Goal: Information Seeking & Learning: Learn about a topic

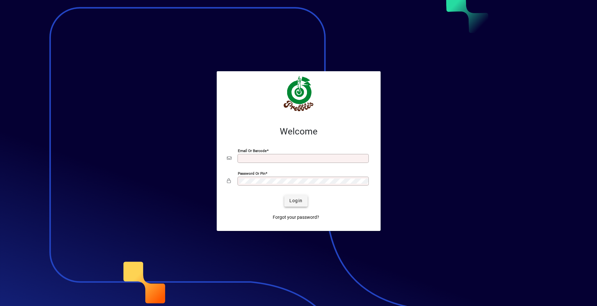
type input "**********"
click at [296, 202] on span "Login" at bounding box center [295, 201] width 13 height 7
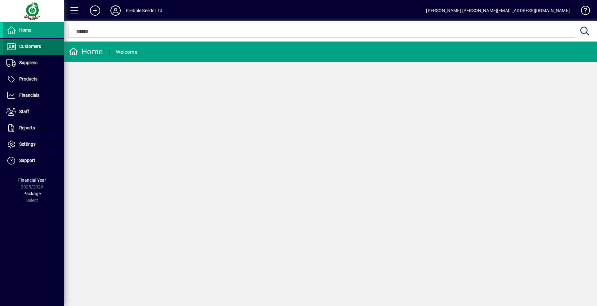
click at [48, 48] on span at bounding box center [33, 46] width 61 height 15
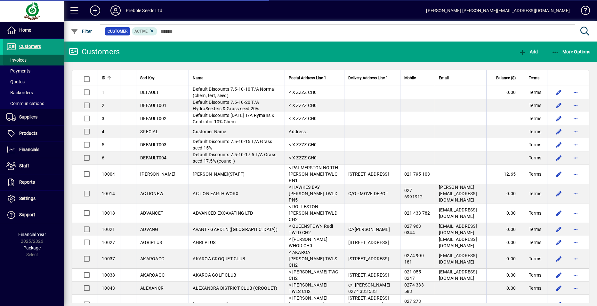
click at [43, 59] on span at bounding box center [33, 59] width 61 height 15
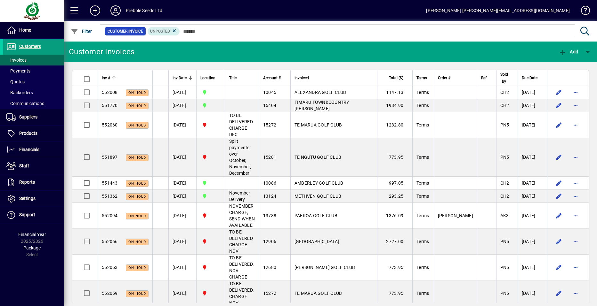
click at [108, 77] on span "Inv #" at bounding box center [106, 78] width 8 height 7
click at [107, 78] on span "Inv #" at bounding box center [106, 78] width 8 height 7
click at [108, 78] on span "Inv #" at bounding box center [106, 78] width 8 height 7
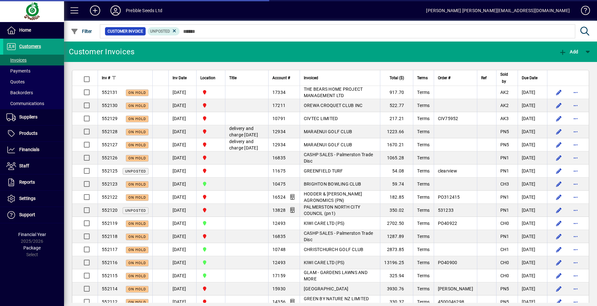
click at [108, 78] on span "Inv #" at bounding box center [106, 78] width 8 height 7
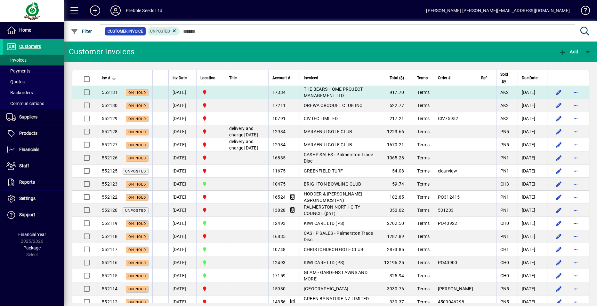
click at [321, 92] on td "THE BEARS HOME PROJECT MANAGEMENT LTD" at bounding box center [339, 92] width 80 height 13
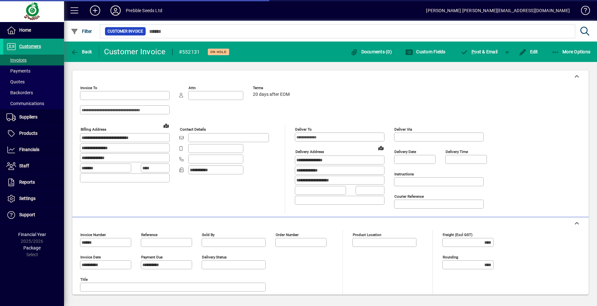
type input "**********"
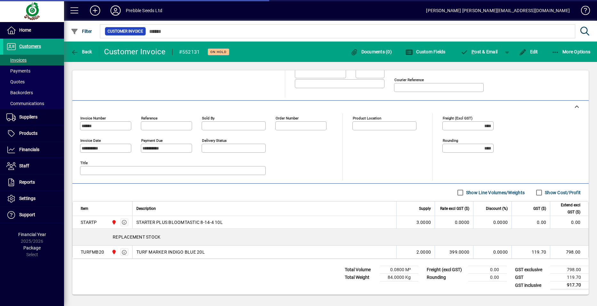
type input "**********"
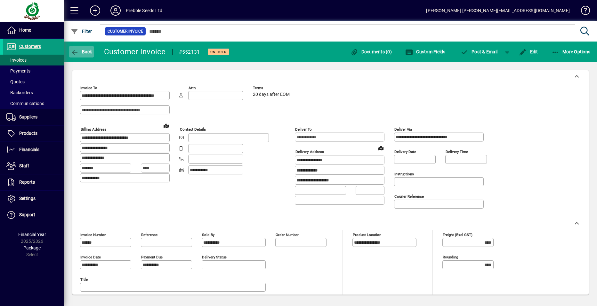
click at [83, 53] on span "Back" at bounding box center [81, 51] width 21 height 5
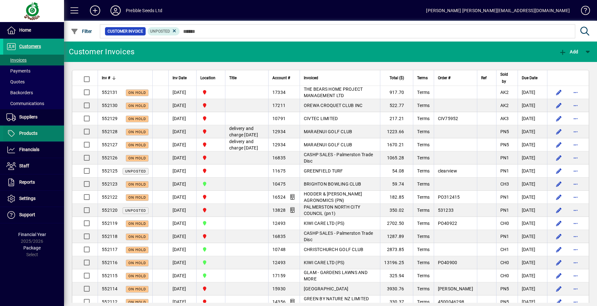
click at [34, 133] on span "Products" at bounding box center [28, 133] width 18 height 5
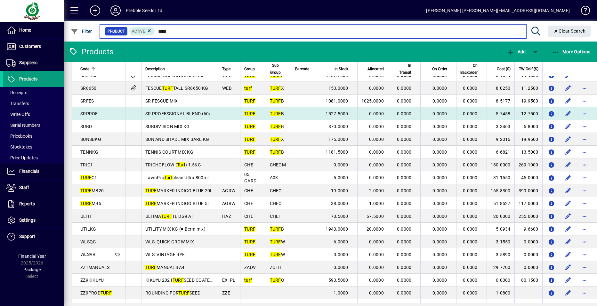
scroll to position [736, 0]
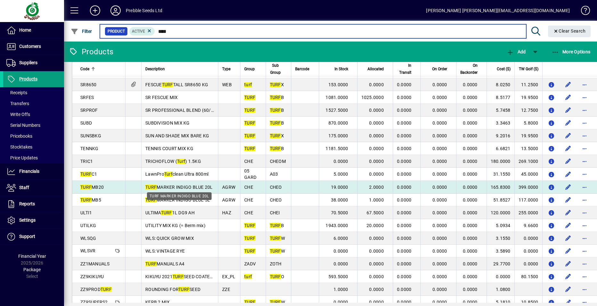
type input "****"
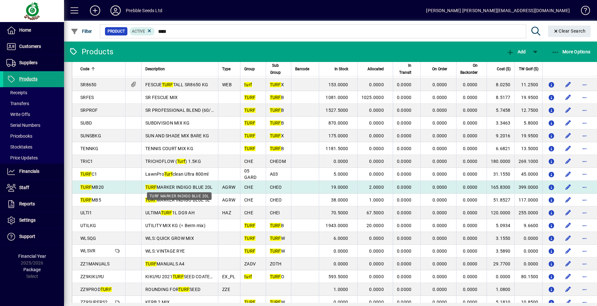
click at [193, 188] on span "TURF MARKER INDIGO BLUE 20L" at bounding box center [179, 187] width 68 height 5
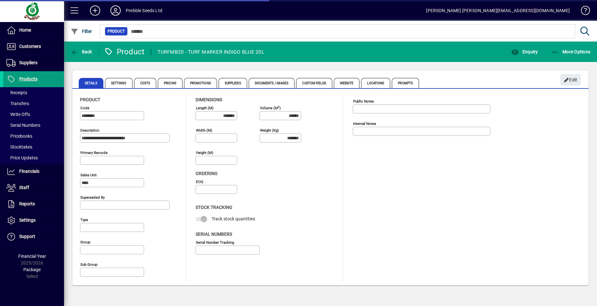
type input "**********"
type input "****"
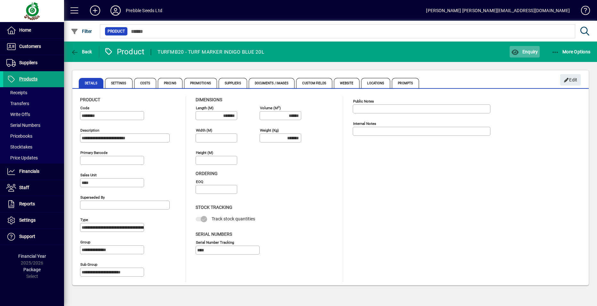
click at [522, 52] on span "Enquiry" at bounding box center [524, 51] width 27 height 5
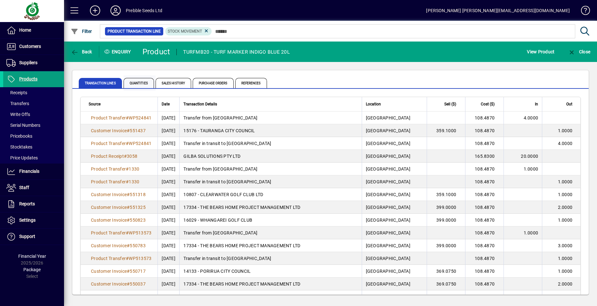
click at [142, 83] on span "Quantities" at bounding box center [138, 83] width 30 height 10
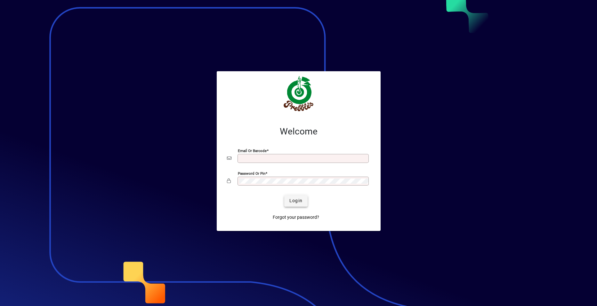
type input "**********"
click at [298, 200] on span "Login" at bounding box center [295, 201] width 13 height 7
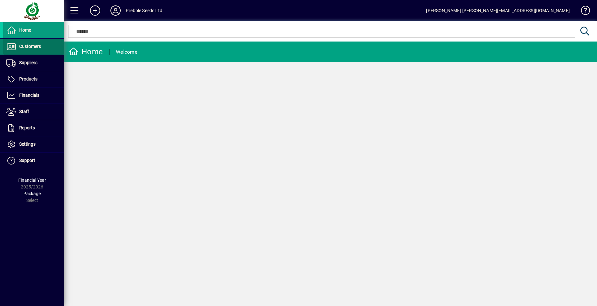
click at [41, 46] on span "Customers" at bounding box center [30, 46] width 22 height 5
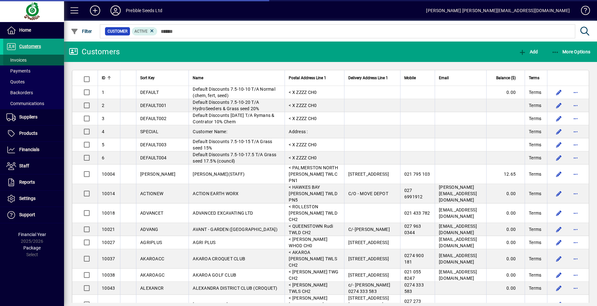
click at [36, 60] on span at bounding box center [33, 59] width 61 height 15
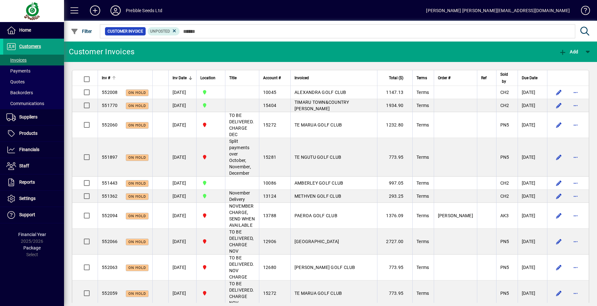
click at [104, 77] on span "Inv #" at bounding box center [106, 78] width 8 height 7
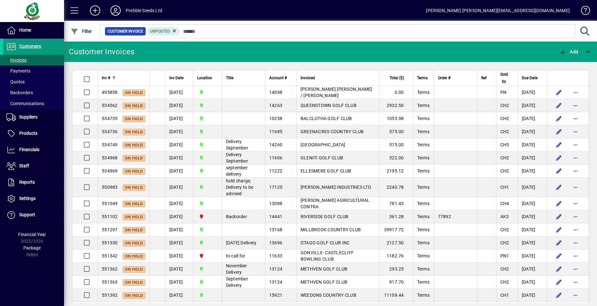
click at [104, 77] on span "Inv #" at bounding box center [106, 78] width 8 height 7
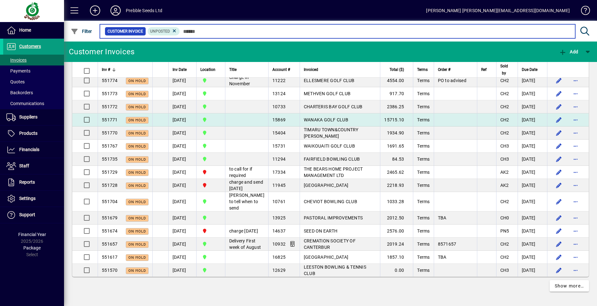
scroll to position [1434, 0]
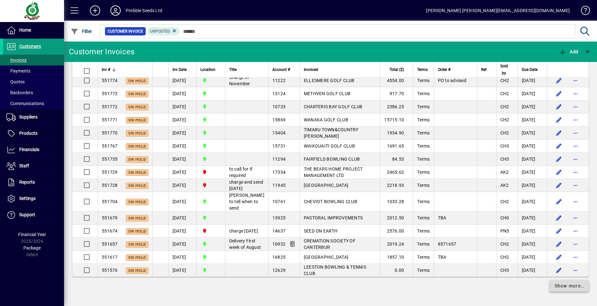
click at [561, 286] on span "Show more…" at bounding box center [568, 286] width 29 height 7
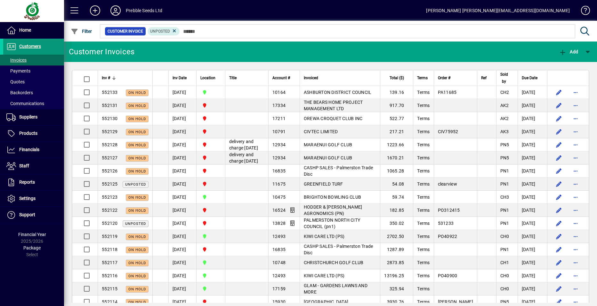
click at [47, 47] on span at bounding box center [33, 46] width 61 height 15
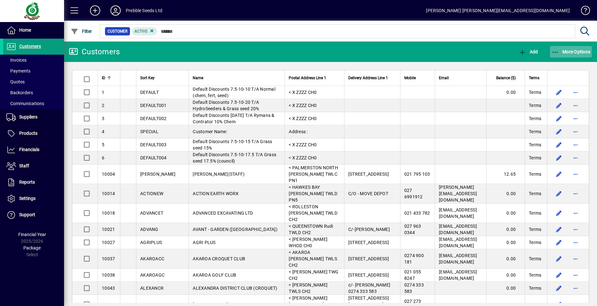
click at [573, 51] on span "More Options" at bounding box center [570, 51] width 39 height 5
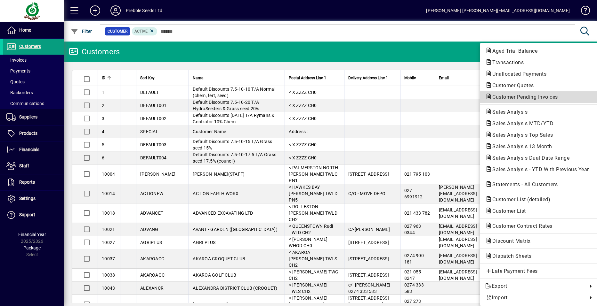
click at [516, 97] on span "Customer Pending Invoices" at bounding box center [523, 97] width 76 height 6
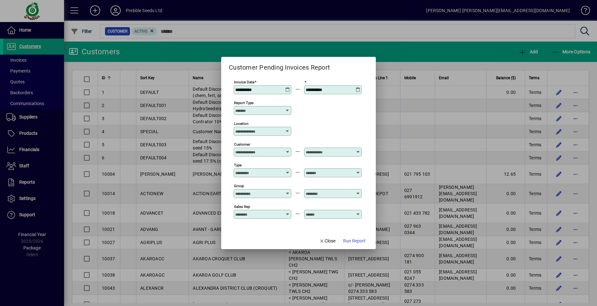
click at [287, 87] on icon at bounding box center [287, 87] width 5 height 0
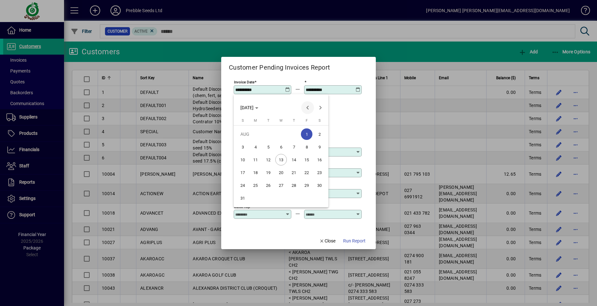
click at [307, 108] on span "Previous month" at bounding box center [307, 107] width 13 height 13
drag, startPoint x: 268, startPoint y: 147, endPoint x: 271, endPoint y: 143, distance: 5.0
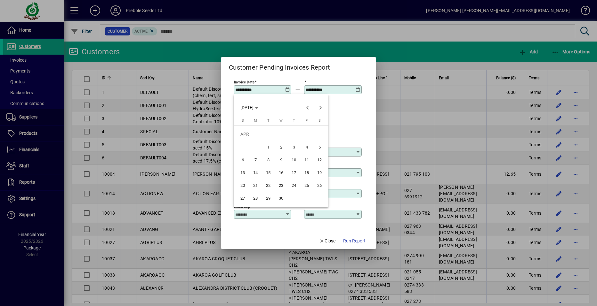
click at [268, 146] on span "1" at bounding box center [268, 147] width 12 height 12
type input "**********"
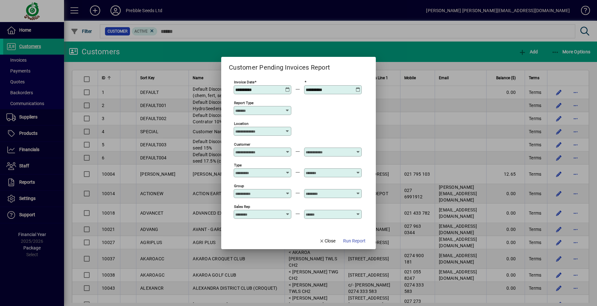
click at [356, 87] on icon at bounding box center [357, 87] width 5 height 0
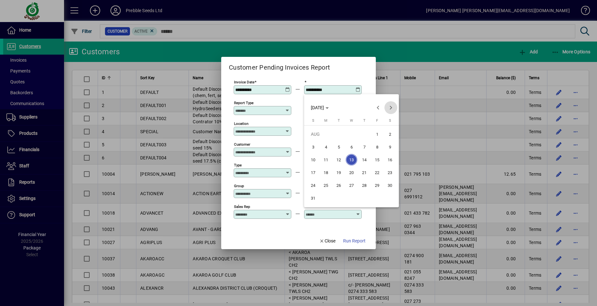
click at [391, 109] on span "Next month" at bounding box center [390, 107] width 13 height 13
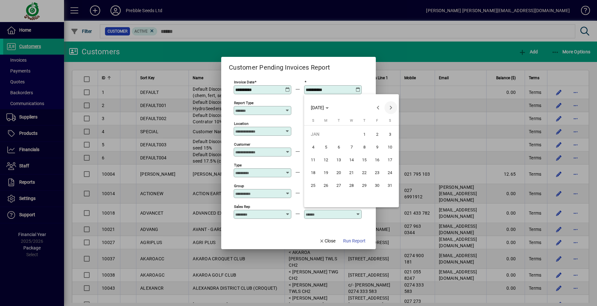
click at [391, 109] on span "Next month" at bounding box center [390, 107] width 13 height 13
click at [337, 198] on span "31" at bounding box center [339, 199] width 12 height 12
type input "**********"
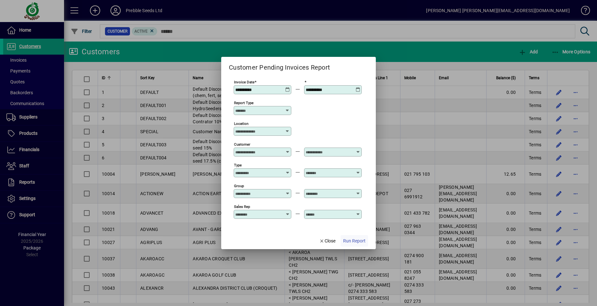
click at [351, 241] on span "Run Report" at bounding box center [354, 241] width 22 height 7
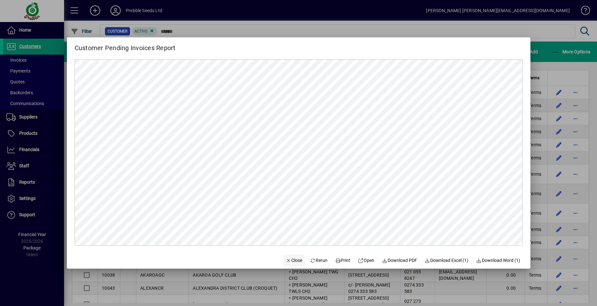
click at [287, 260] on span "Close" at bounding box center [294, 261] width 17 height 7
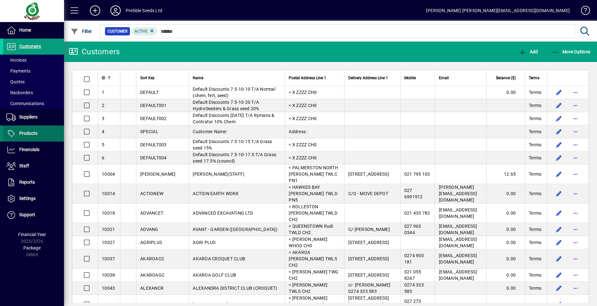
click at [36, 131] on span "Products" at bounding box center [28, 133] width 18 height 5
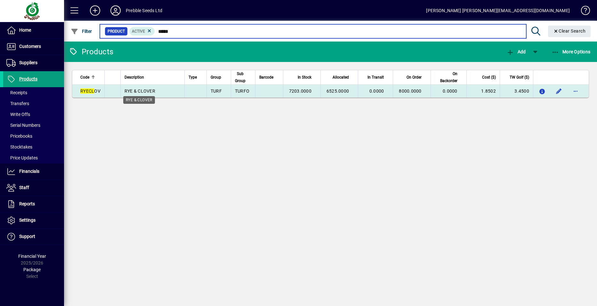
type input "*****"
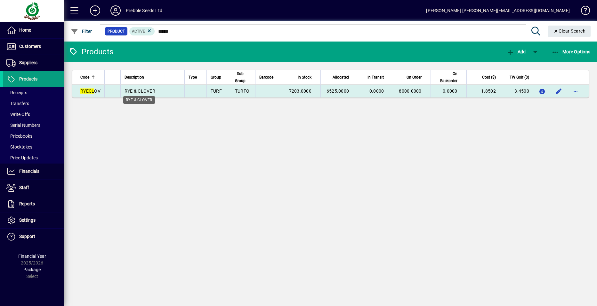
click at [138, 91] on span "RYE & CLOVER" at bounding box center [139, 91] width 31 height 5
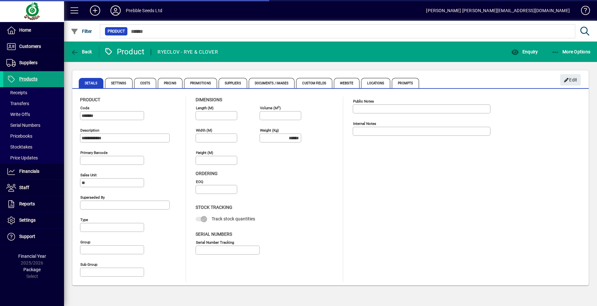
type input "**********"
type input "****"
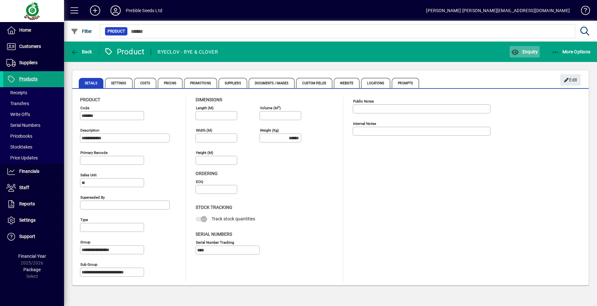
click at [529, 53] on span "Enquiry" at bounding box center [524, 51] width 27 height 5
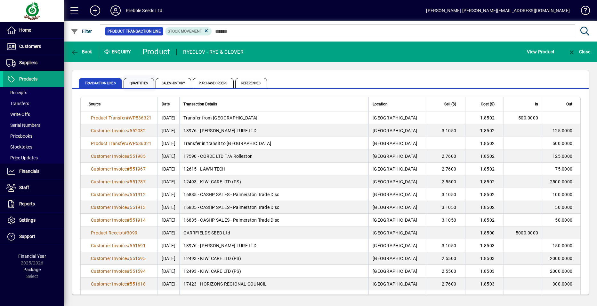
click at [138, 84] on span "Quantities" at bounding box center [138, 83] width 30 height 10
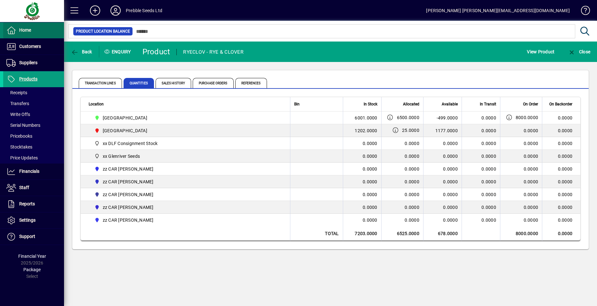
click at [31, 33] on span at bounding box center [33, 30] width 61 height 15
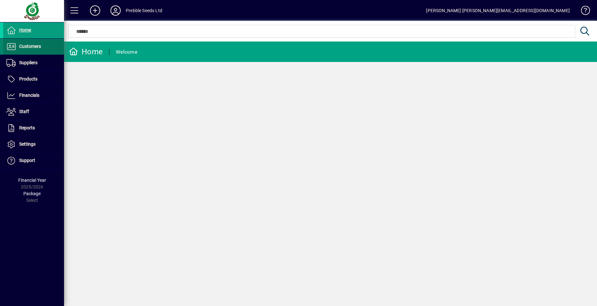
click at [30, 45] on span "Customers" at bounding box center [30, 46] width 22 height 5
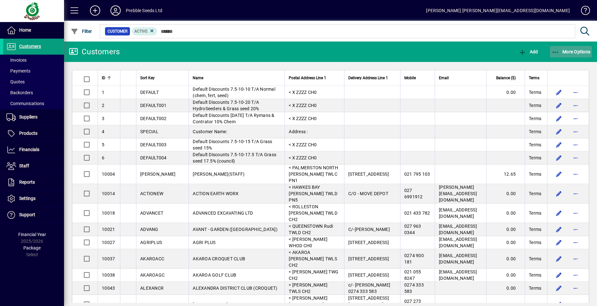
click at [570, 51] on span "More Options" at bounding box center [570, 51] width 39 height 5
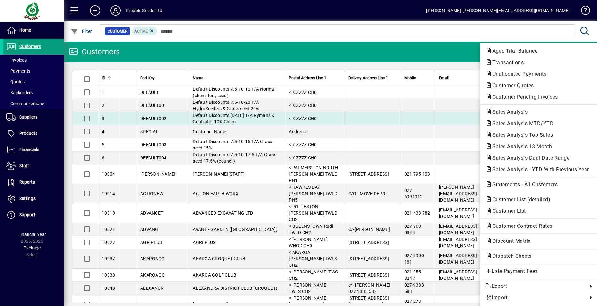
click at [506, 113] on span "Sales Analysis" at bounding box center [507, 112] width 45 height 6
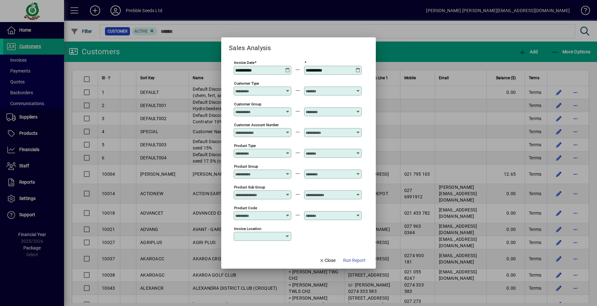
click at [358, 193] on icon at bounding box center [357, 193] width 5 height 0
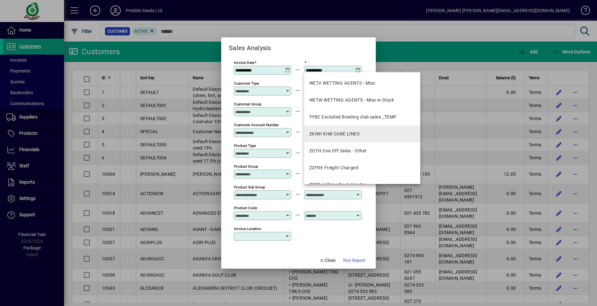
scroll to position [1180, 0]
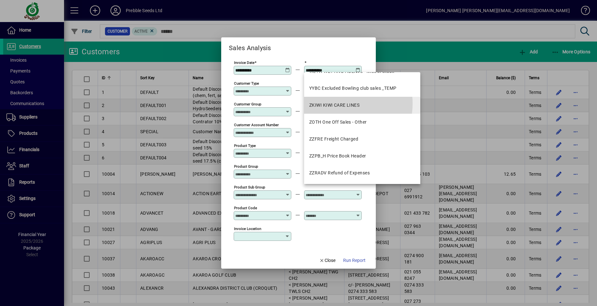
click at [337, 104] on div "ZKIWI KIWI CARE LINES" at bounding box center [334, 105] width 50 height 7
type input "**********"
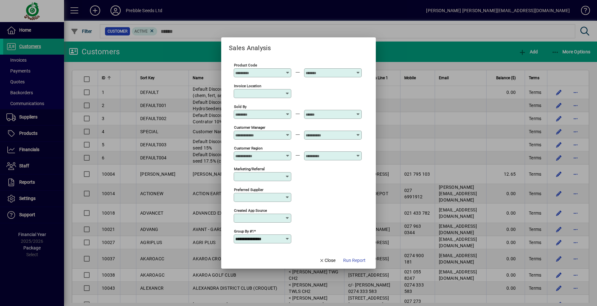
scroll to position [202, 0]
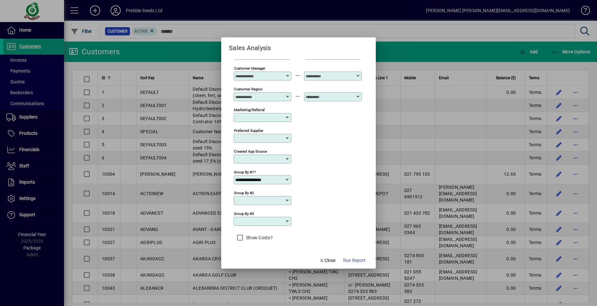
click at [287, 180] on icon at bounding box center [287, 180] width 5 height 5
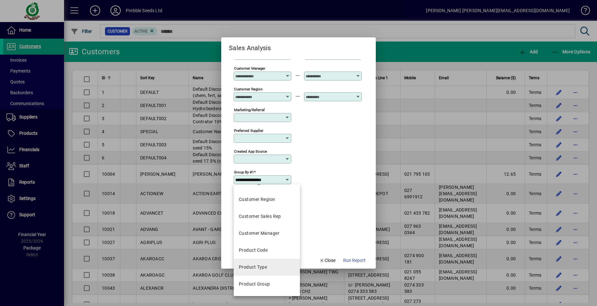
scroll to position [198, 0]
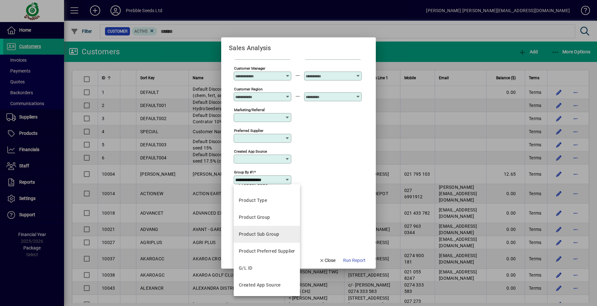
click at [261, 234] on div "Product Sub Group" at bounding box center [259, 234] width 40 height 7
type input "**********"
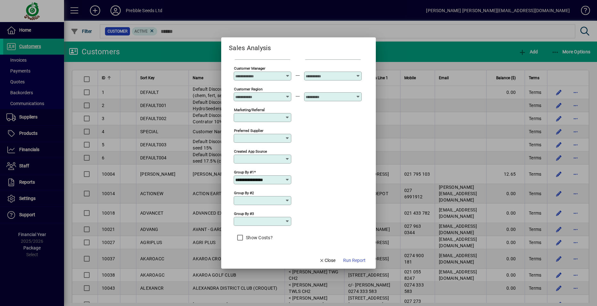
click at [354, 261] on span "Run Report" at bounding box center [354, 261] width 22 height 7
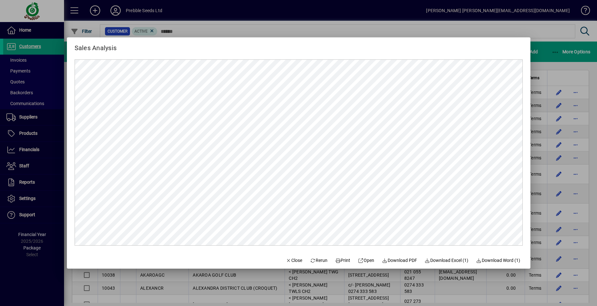
scroll to position [0, 0]
click at [289, 260] on span "Close" at bounding box center [294, 261] width 17 height 7
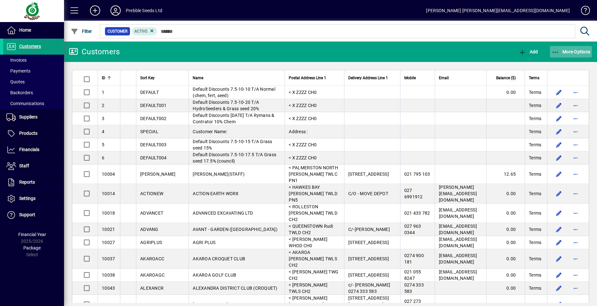
click at [581, 52] on span "More Options" at bounding box center [570, 51] width 39 height 5
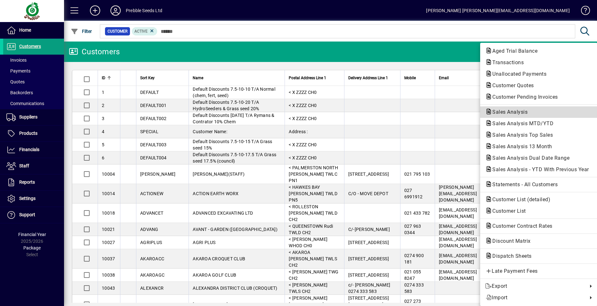
click at [515, 111] on span "Sales Analysis" at bounding box center [507, 112] width 45 height 6
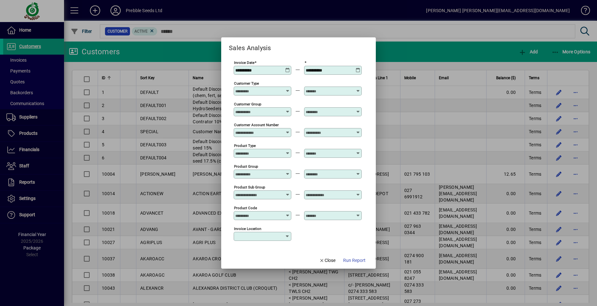
type input "**********"
click at [355, 194] on div at bounding box center [334, 195] width 56 height 5
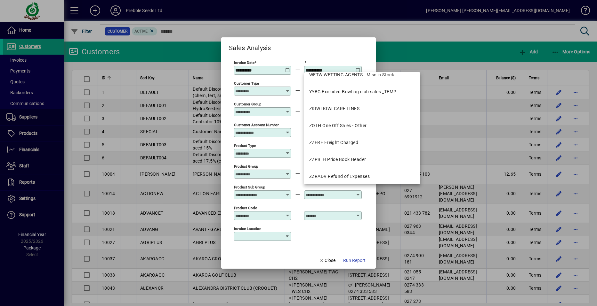
scroll to position [1180, 0]
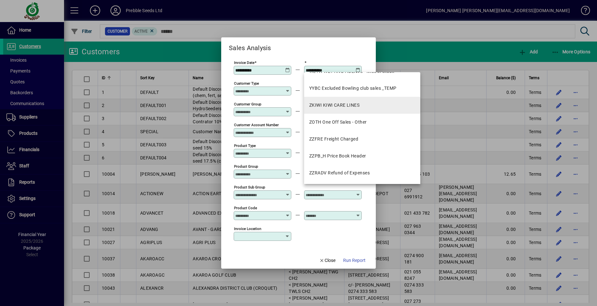
click at [342, 104] on div "ZKIWI KIWI CARE LINES" at bounding box center [334, 105] width 50 height 7
type input "**********"
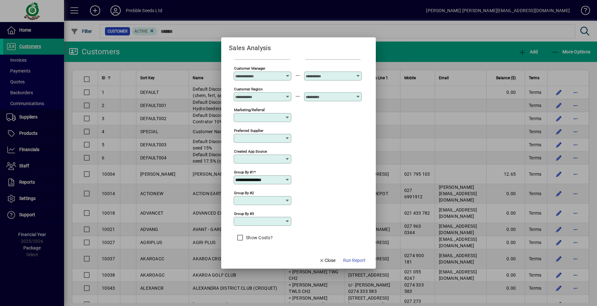
scroll to position [0, 0]
click at [286, 179] on icon at bounding box center [287, 180] width 5 height 5
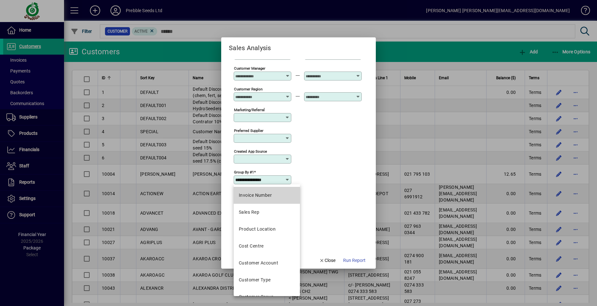
click at [268, 195] on div "Invoice Number" at bounding box center [255, 195] width 33 height 7
type input "**********"
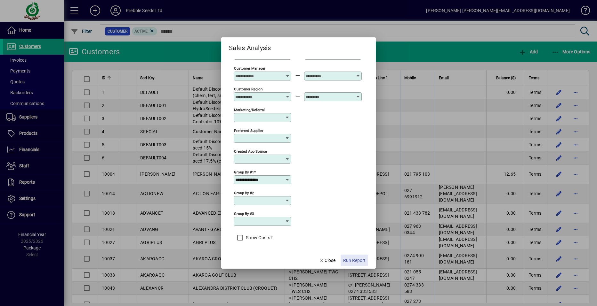
click at [353, 261] on span "Run Report" at bounding box center [354, 261] width 22 height 7
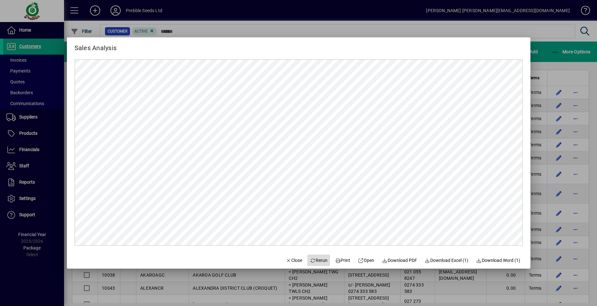
click at [312, 262] on span "Rerun" at bounding box center [319, 261] width 18 height 7
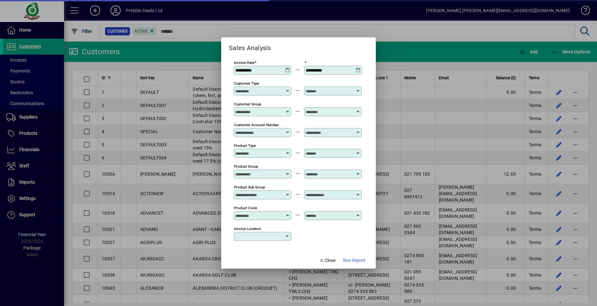
type input "**********"
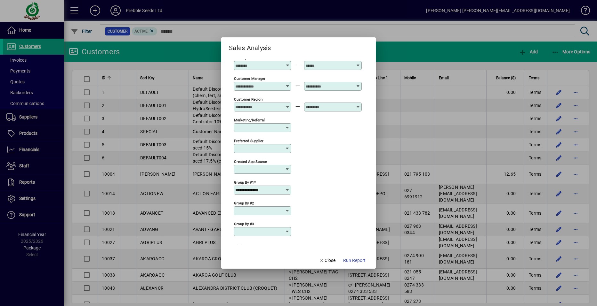
scroll to position [202, 0]
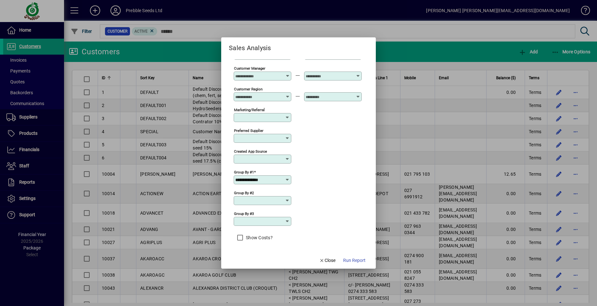
click at [286, 179] on icon at bounding box center [287, 180] width 5 height 5
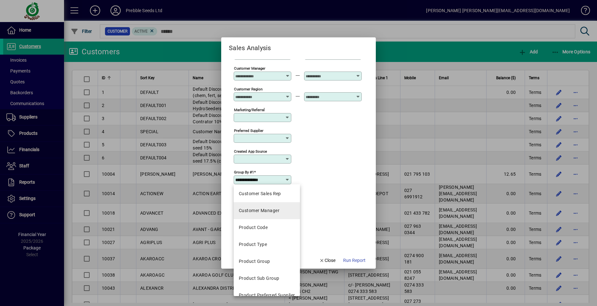
scroll to position [160, 0]
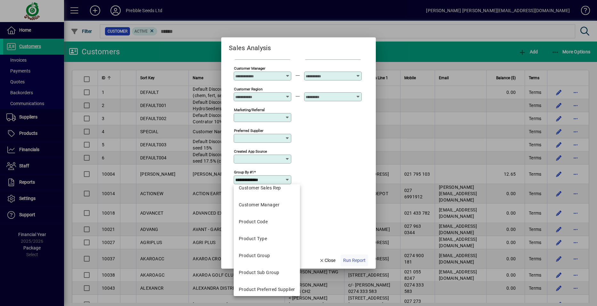
click at [350, 262] on span "Run Report" at bounding box center [354, 261] width 22 height 7
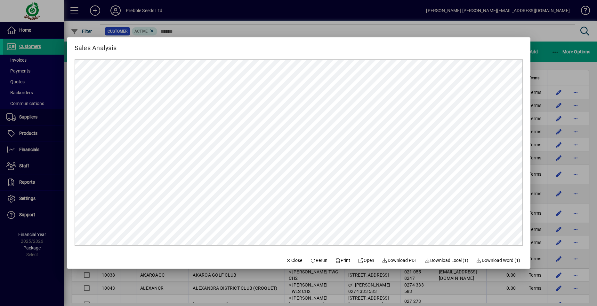
scroll to position [0, 0]
click at [290, 262] on span "Close" at bounding box center [294, 261] width 17 height 7
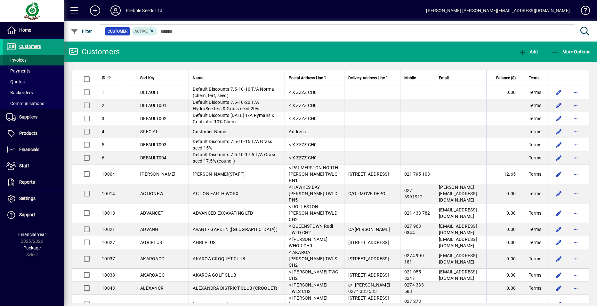
click at [13, 61] on span "Invoices" at bounding box center [16, 60] width 20 height 5
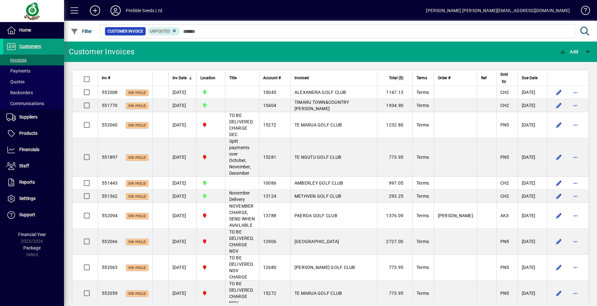
click at [173, 31] on icon at bounding box center [174, 31] width 6 height 6
click at [107, 77] on span "Inv #" at bounding box center [106, 78] width 8 height 7
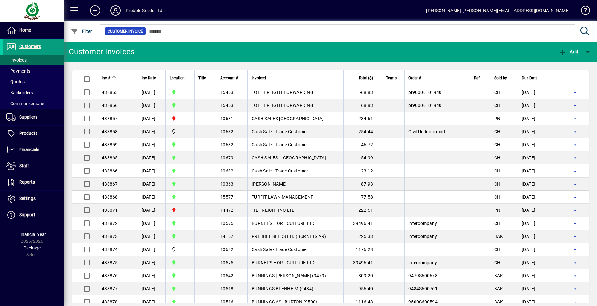
click at [103, 76] on span "Inv #" at bounding box center [106, 78] width 8 height 7
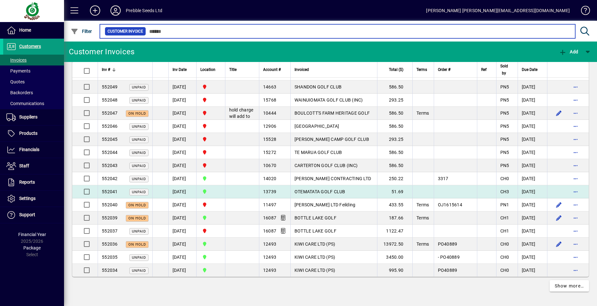
scroll to position [1325, 0]
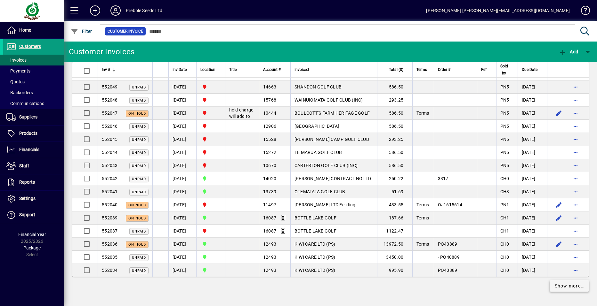
click at [554, 287] on span "Show more…" at bounding box center [568, 286] width 29 height 7
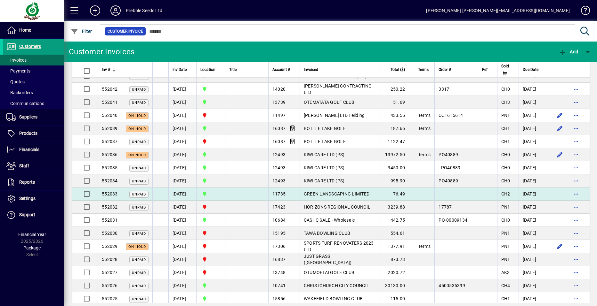
click at [559, 201] on td at bounding box center [569, 194] width 42 height 13
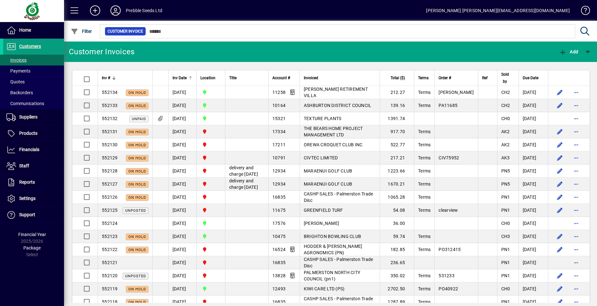
click at [189, 78] on div at bounding box center [190, 78] width 4 height 4
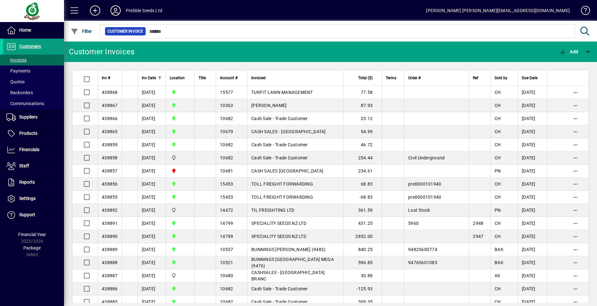
click at [181, 76] on span "Location" at bounding box center [177, 78] width 15 height 7
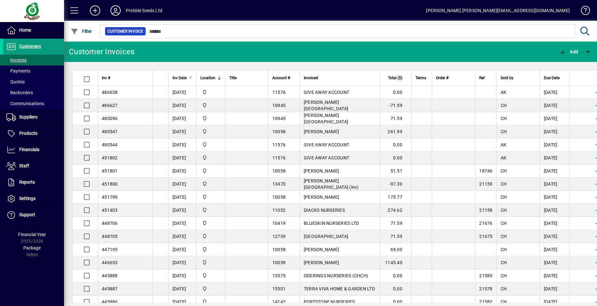
click at [180, 81] on span "Inv Date" at bounding box center [179, 78] width 14 height 7
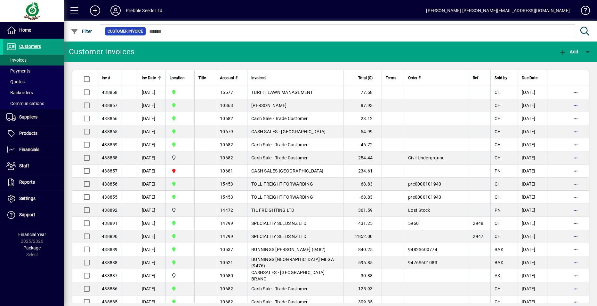
click at [151, 82] on th "Inv Date" at bounding box center [152, 78] width 28 height 16
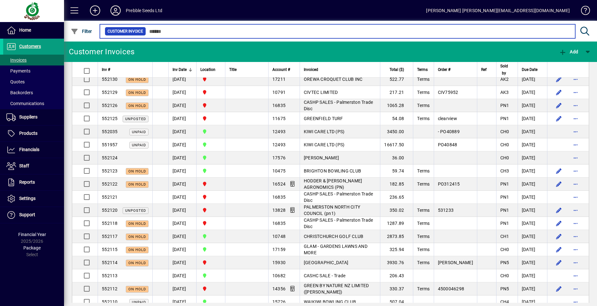
scroll to position [1056, 0]
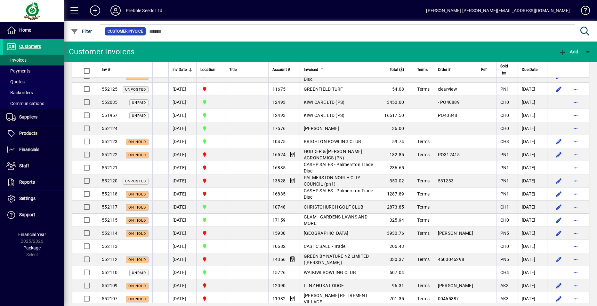
click at [305, 70] on span "Invoiced" at bounding box center [311, 69] width 14 height 7
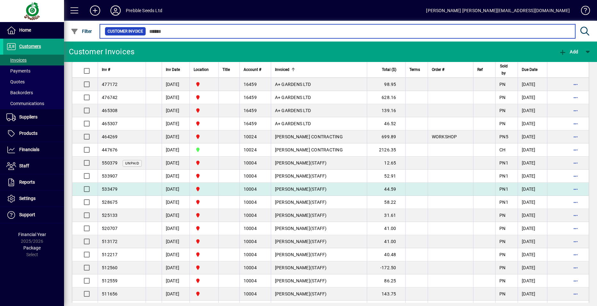
scroll to position [1216, 0]
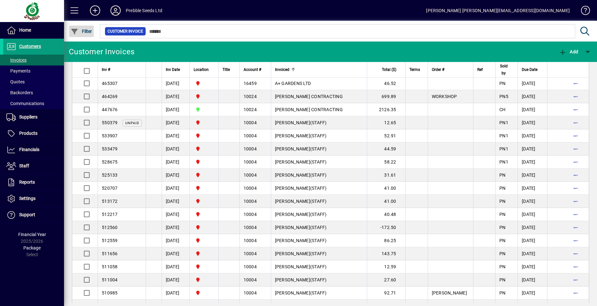
click at [83, 29] on span "Filter" at bounding box center [81, 31] width 21 height 5
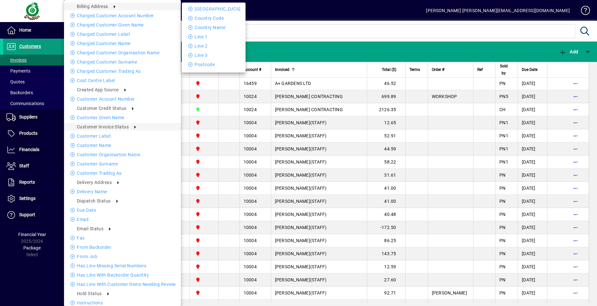
click at [19, 32] on div at bounding box center [298, 153] width 597 height 306
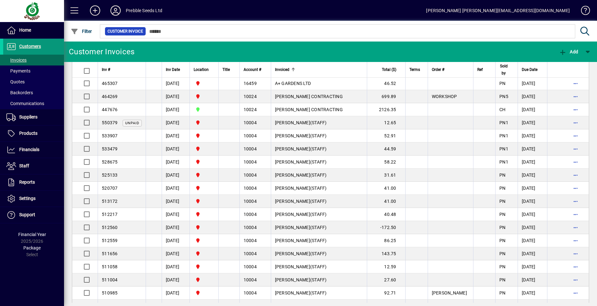
drag, startPoint x: 19, startPoint y: 27, endPoint x: 17, endPoint y: 40, distance: 12.6
click at [19, 27] on span "Home" at bounding box center [17, 31] width 28 height 8
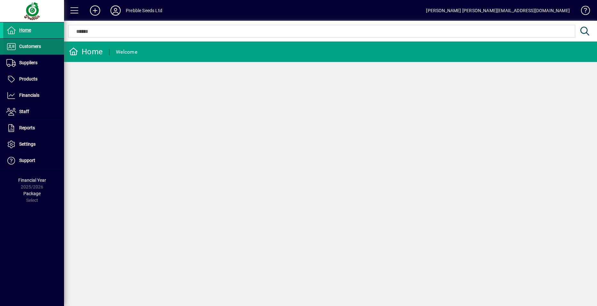
drag, startPoint x: 18, startPoint y: 47, endPoint x: 18, endPoint y: 53, distance: 5.8
click at [18, 48] on span "Customers" at bounding box center [22, 47] width 38 height 8
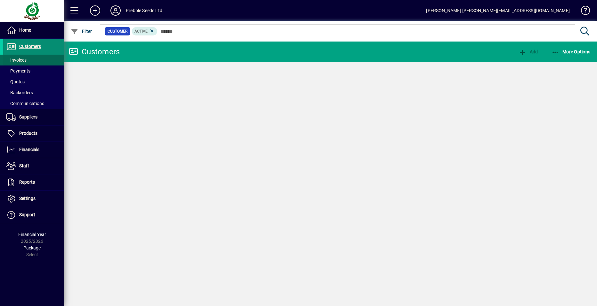
click at [21, 60] on span "Invoices" at bounding box center [16, 60] width 20 height 5
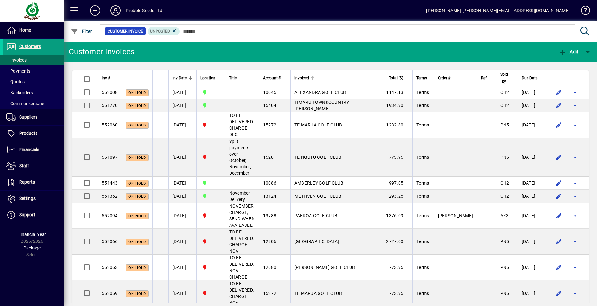
click at [309, 76] on span "Invoiced" at bounding box center [301, 78] width 14 height 7
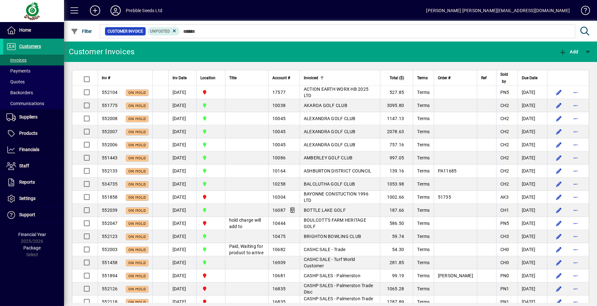
click at [41, 48] on span "Customers" at bounding box center [22, 47] width 38 height 8
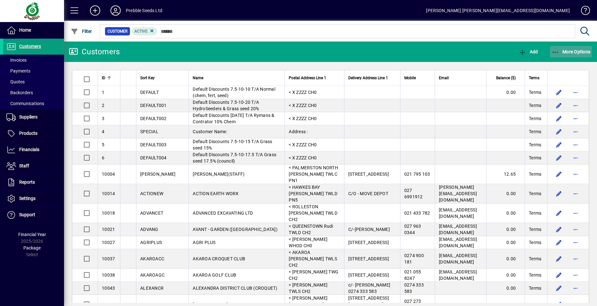
click at [570, 51] on span "More Options" at bounding box center [570, 51] width 39 height 5
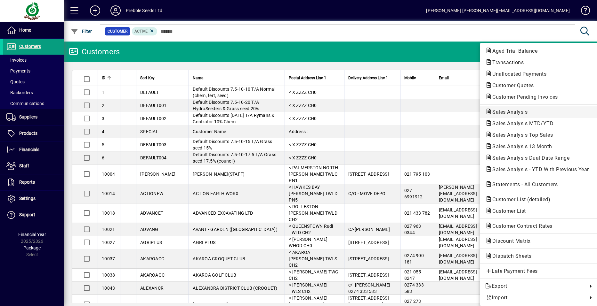
click at [507, 110] on span "Sales Analysis" at bounding box center [507, 112] width 45 height 6
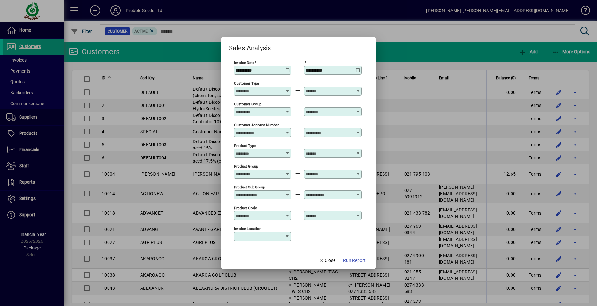
type input "**********"
click at [357, 68] on icon at bounding box center [357, 68] width 5 height 0
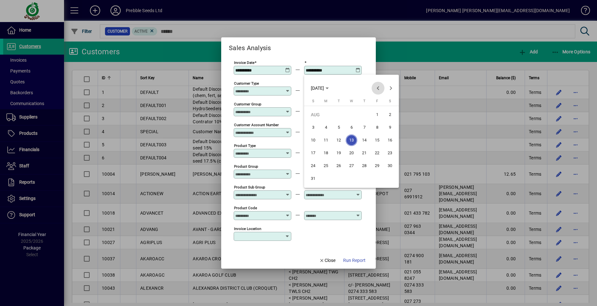
click at [378, 88] on span "Previous month" at bounding box center [377, 88] width 13 height 13
click at [325, 179] on span "30" at bounding box center [326, 179] width 12 height 12
type input "**********"
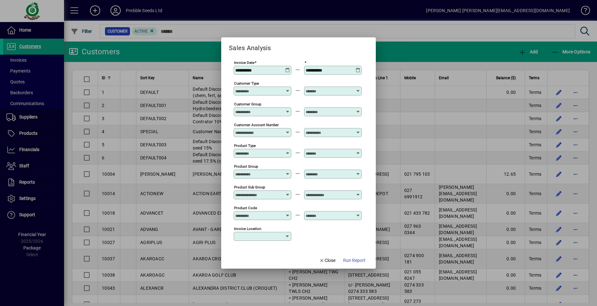
click at [288, 193] on icon at bounding box center [287, 193] width 5 height 0
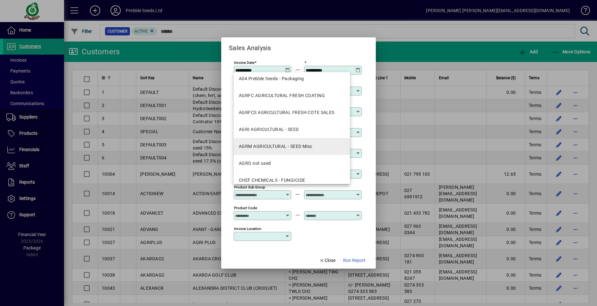
scroll to position [96, 0]
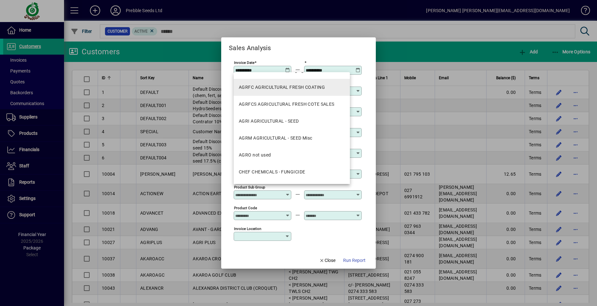
click at [292, 89] on div "AGRFC AGRICULTURAL FRESH COATING" at bounding box center [282, 87] width 86 height 7
type input "**********"
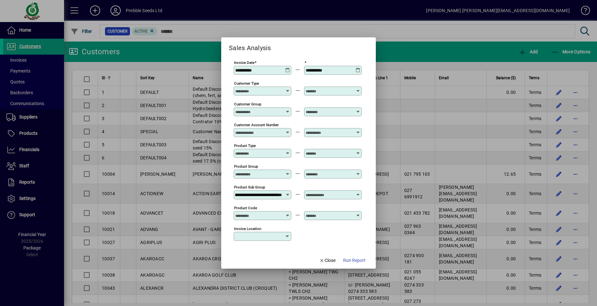
scroll to position [0, 0]
click at [356, 194] on div at bounding box center [334, 195] width 56 height 5
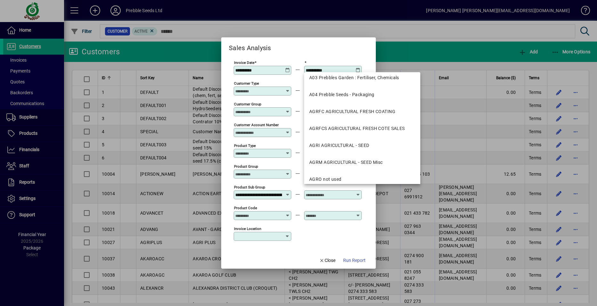
scroll to position [64, 0]
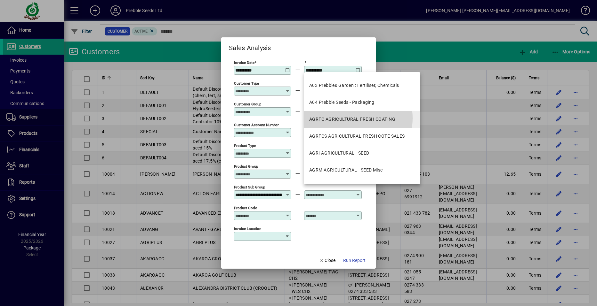
click at [347, 118] on div "AGRFC AGRICULTURAL FRESH COATING" at bounding box center [352, 119] width 86 height 7
type input "**********"
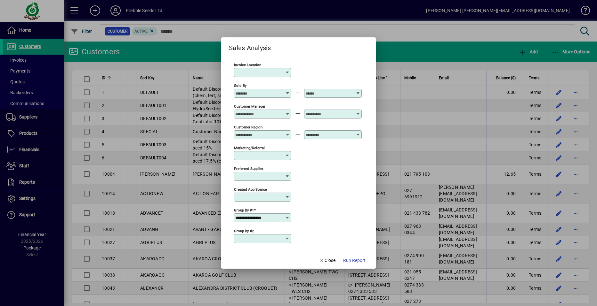
scroll to position [192, 0]
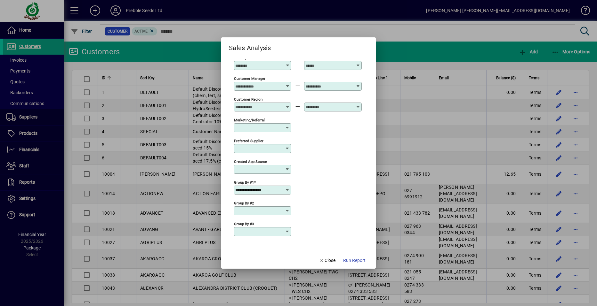
click at [287, 190] on icon at bounding box center [287, 190] width 5 height 5
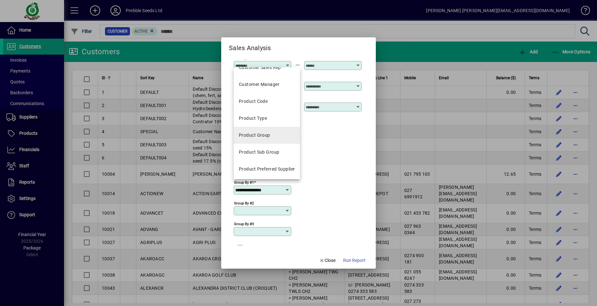
scroll to position [198, 0]
click at [280, 119] on mat-option "Product Sub Group" at bounding box center [267, 117] width 66 height 17
type input "**********"
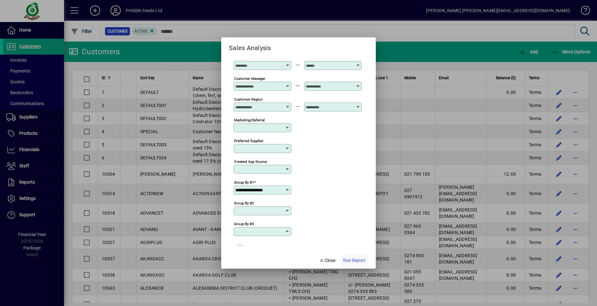
click at [348, 260] on span "Run Report" at bounding box center [354, 261] width 22 height 7
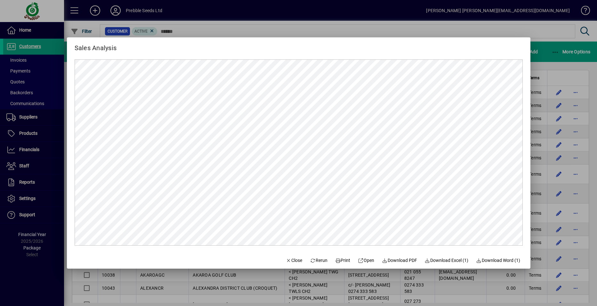
scroll to position [0, 0]
click at [313, 261] on span "Rerun" at bounding box center [319, 261] width 18 height 7
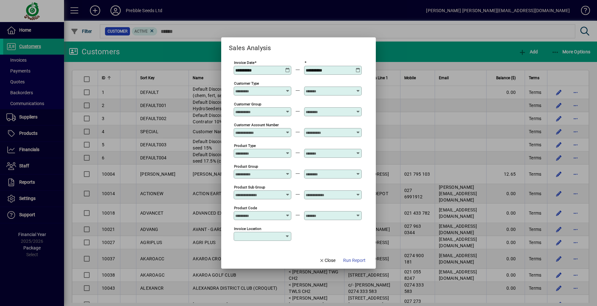
click at [288, 68] on icon at bounding box center [287, 68] width 5 height 0
type input "**********"
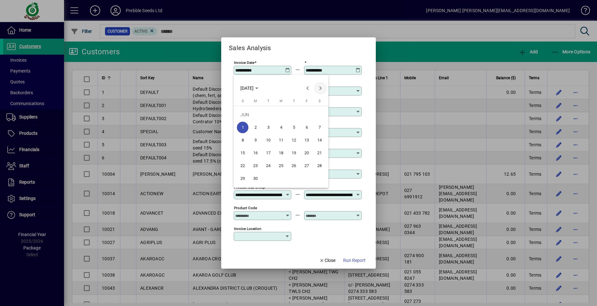
click at [320, 87] on span "Next month" at bounding box center [320, 88] width 13 height 13
click at [268, 127] on span "1" at bounding box center [268, 128] width 12 height 12
type input "**********"
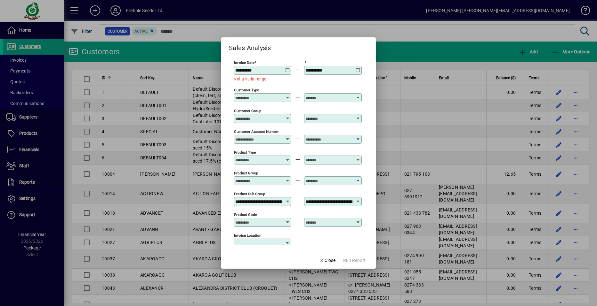
click at [358, 68] on icon at bounding box center [357, 68] width 5 height 0
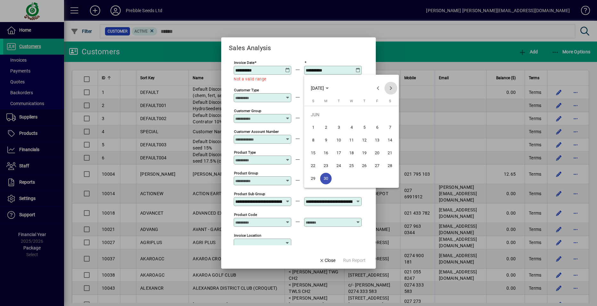
click at [390, 88] on span "Next month" at bounding box center [390, 88] width 13 height 13
click at [363, 179] on span "31" at bounding box center [364, 179] width 12 height 12
type input "**********"
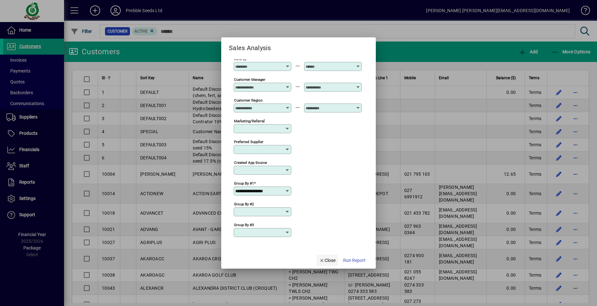
scroll to position [192, 0]
click at [349, 261] on span "Run Report" at bounding box center [354, 261] width 22 height 7
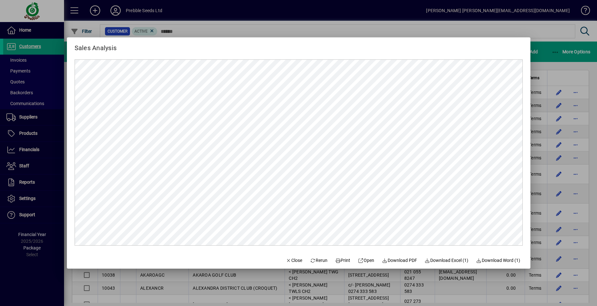
scroll to position [0, 0]
click at [287, 259] on span "Close" at bounding box center [294, 261] width 17 height 7
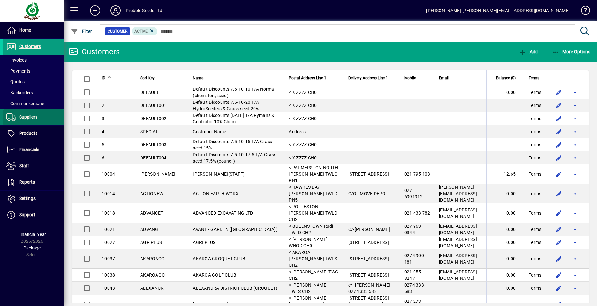
click at [35, 115] on span "Suppliers" at bounding box center [28, 117] width 18 height 5
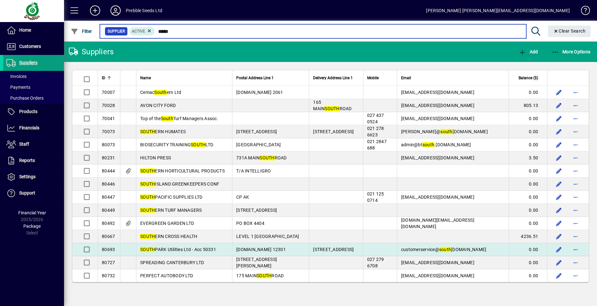
type input "*****"
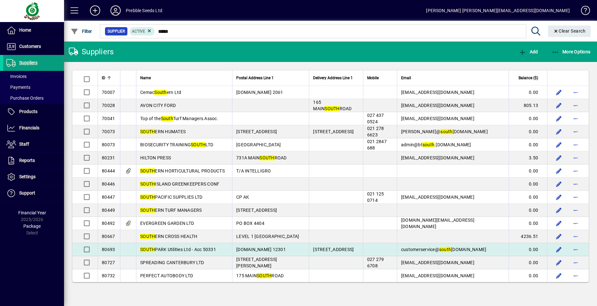
click at [183, 248] on span "SOUTH PARK Utilities Ltd - Acc 50331" at bounding box center [178, 249] width 76 height 5
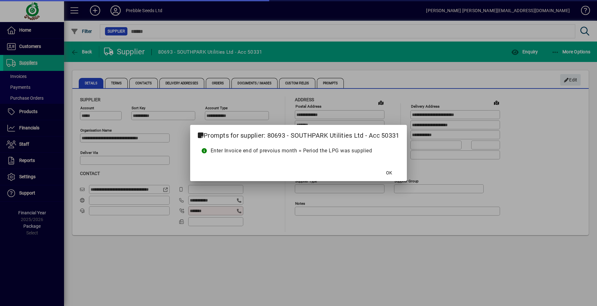
type input "**********"
click at [391, 172] on span "OK" at bounding box center [389, 173] width 6 height 7
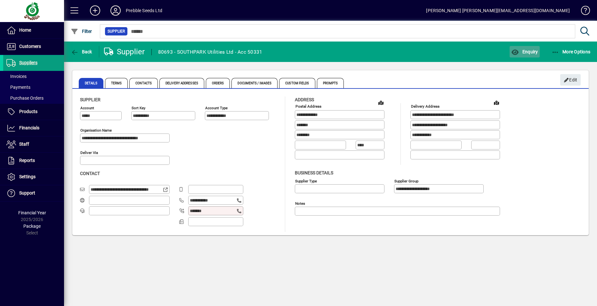
click at [528, 50] on span "Enquiry" at bounding box center [524, 51] width 27 height 5
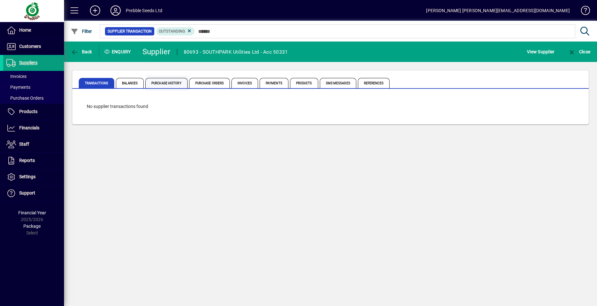
click at [172, 83] on span "Purchase History" at bounding box center [166, 83] width 42 height 10
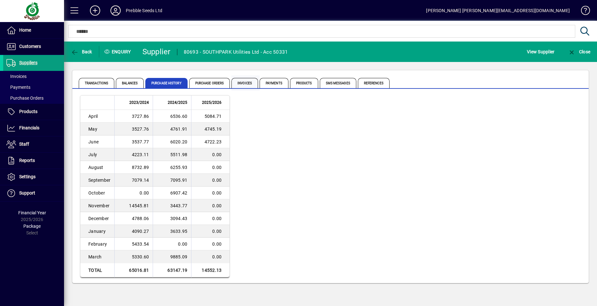
click at [247, 84] on span "Invoices" at bounding box center [244, 83] width 27 height 10
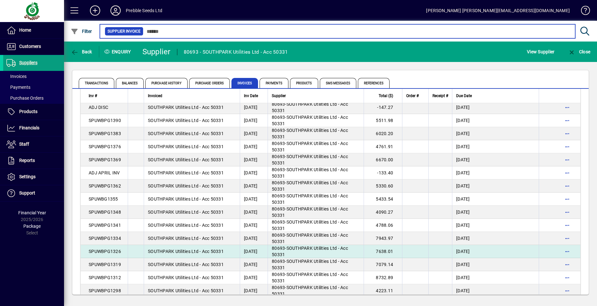
scroll to position [224, 0]
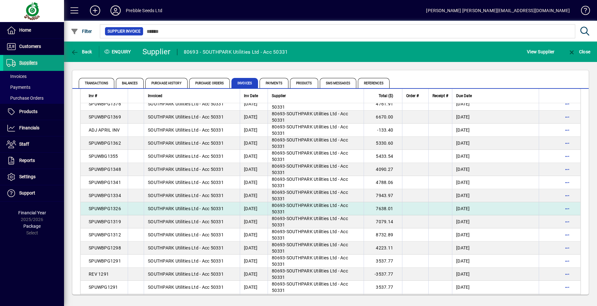
click at [309, 206] on span "SOUTHPARK Utilities Ltd - Acc 50331" at bounding box center [310, 209] width 76 height 12
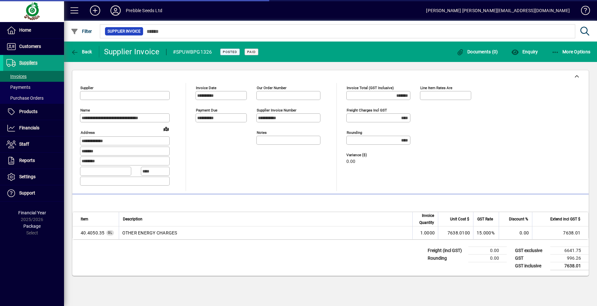
type input "**********"
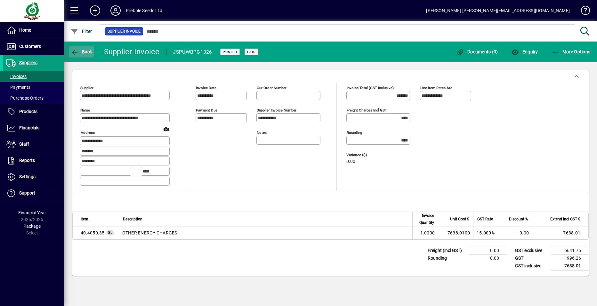
click at [80, 51] on span "Back" at bounding box center [81, 51] width 21 height 5
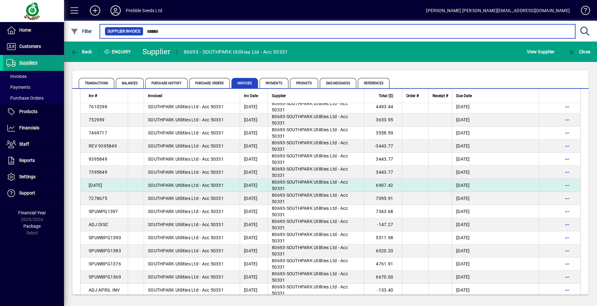
scroll to position [64, 0]
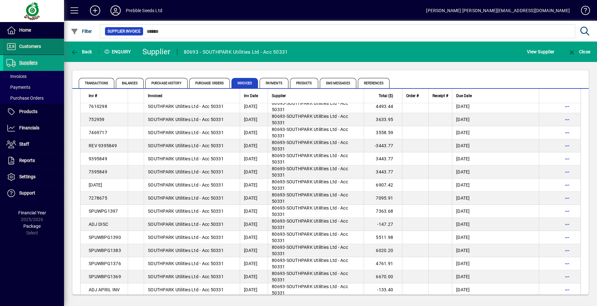
click at [24, 45] on span "Customers" at bounding box center [30, 46] width 22 height 5
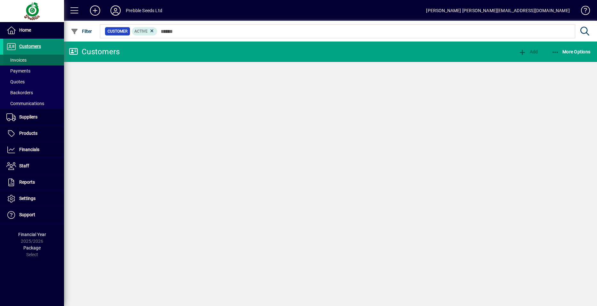
click at [31, 57] on span at bounding box center [33, 59] width 61 height 15
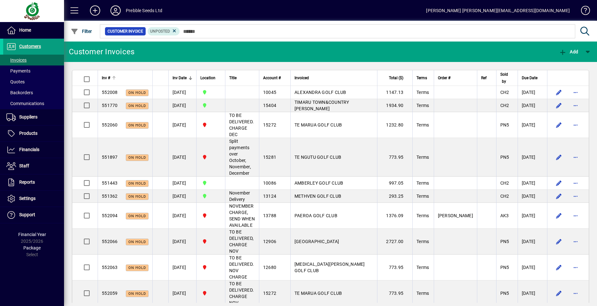
click at [106, 77] on span "Inv #" at bounding box center [106, 78] width 8 height 7
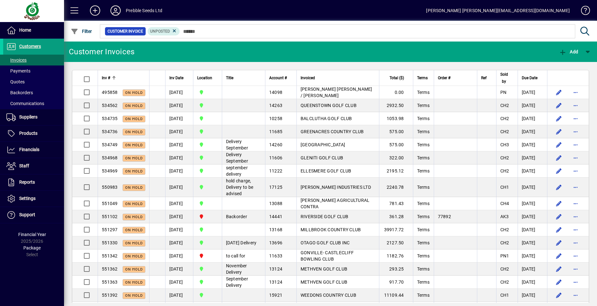
click at [106, 77] on span "Inv #" at bounding box center [106, 78] width 8 height 7
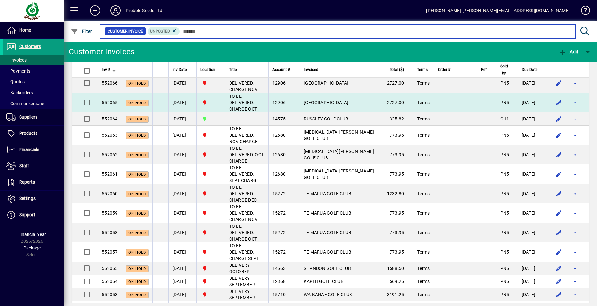
scroll to position [506, 0]
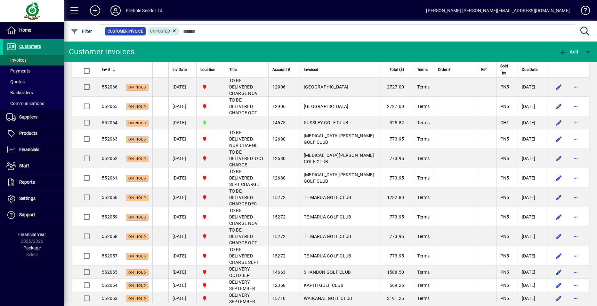
click at [33, 46] on span "Customers" at bounding box center [30, 46] width 22 height 5
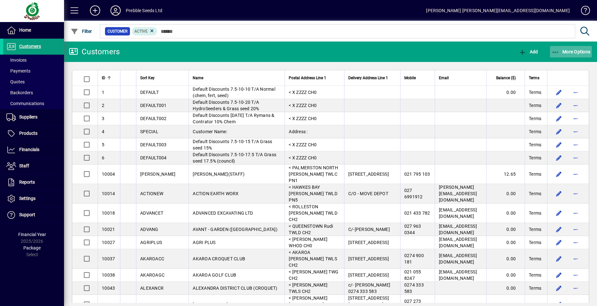
click at [571, 50] on span "More Options" at bounding box center [570, 51] width 39 height 5
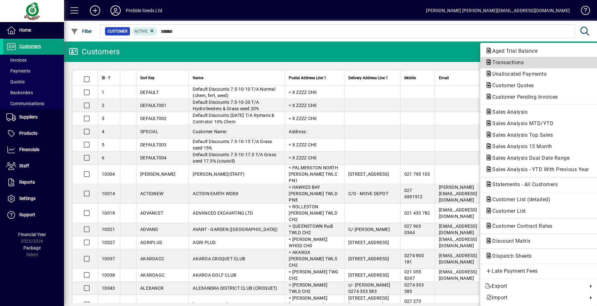
click at [503, 62] on span "Transactions" at bounding box center [506, 63] width 42 height 6
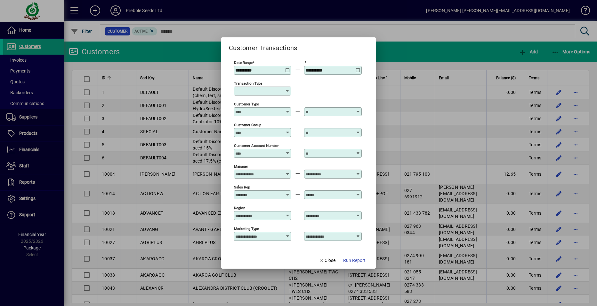
click at [287, 91] on icon at bounding box center [287, 91] width 5 height 5
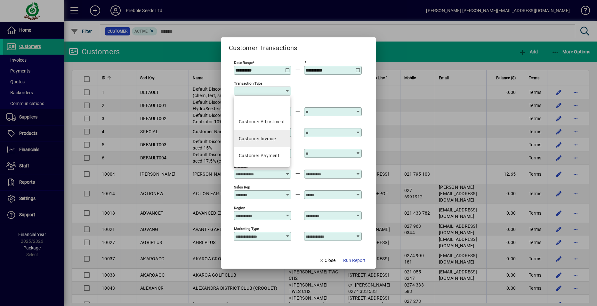
click at [266, 139] on div "Customer Invoice" at bounding box center [257, 139] width 37 height 7
type input "**********"
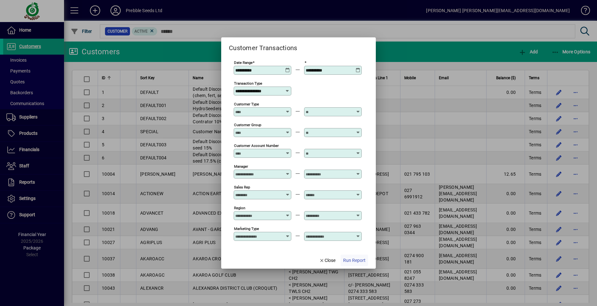
click at [352, 260] on span "Run Report" at bounding box center [354, 261] width 22 height 7
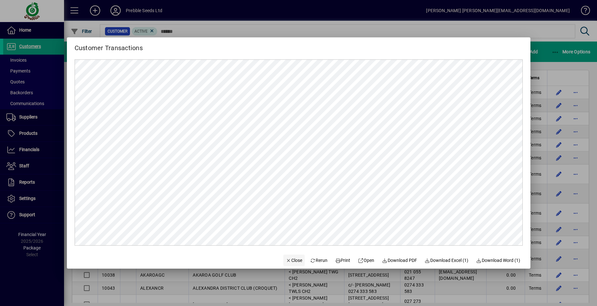
click at [287, 259] on span "Close" at bounding box center [294, 261] width 17 height 7
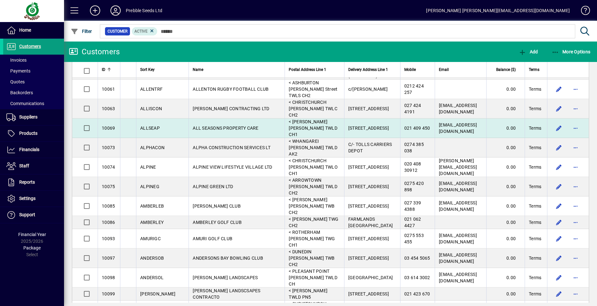
scroll to position [480, 0]
